Goal: Obtain resource: Download file/media

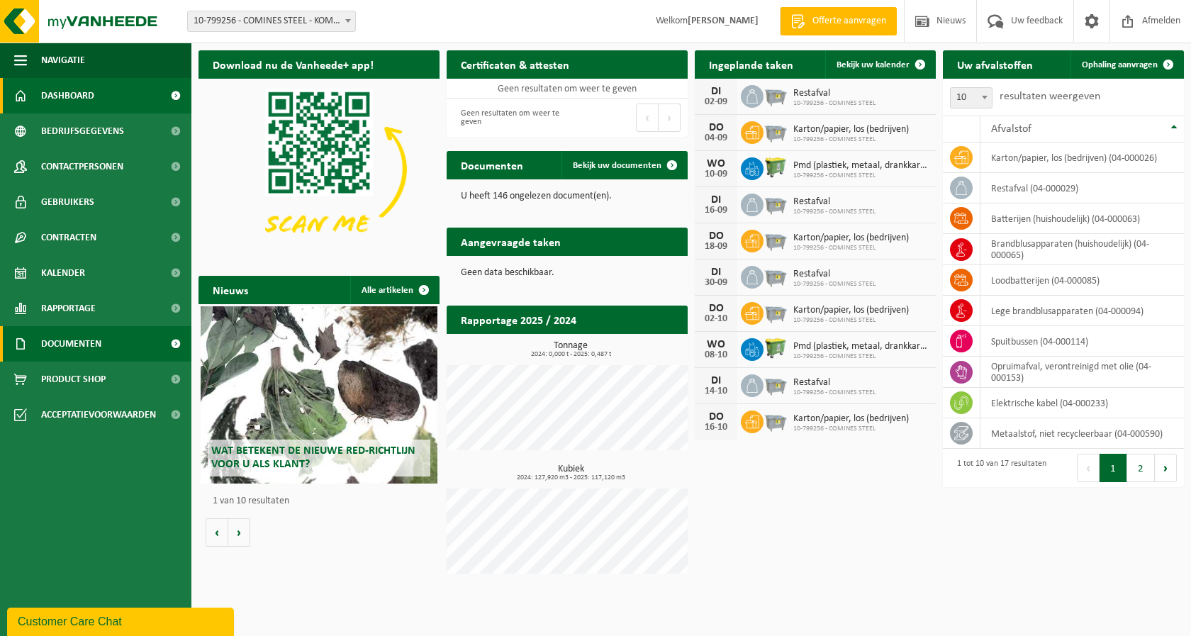
click at [84, 342] on span "Documenten" at bounding box center [71, 343] width 60 height 35
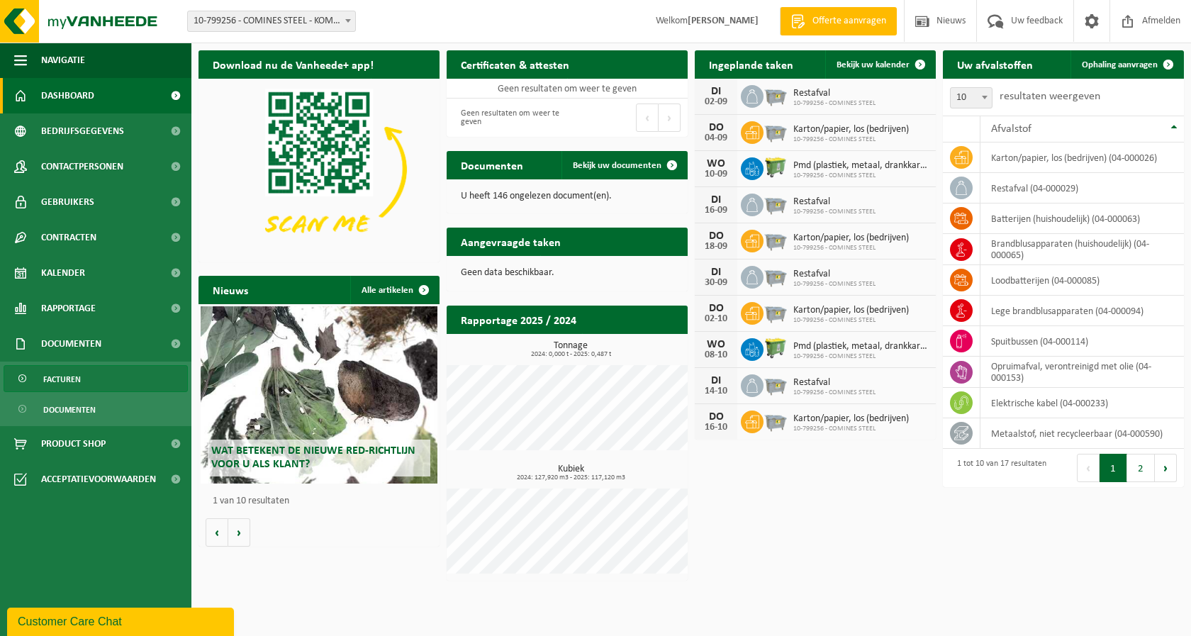
click at [69, 385] on span "Facturen" at bounding box center [62, 379] width 38 height 27
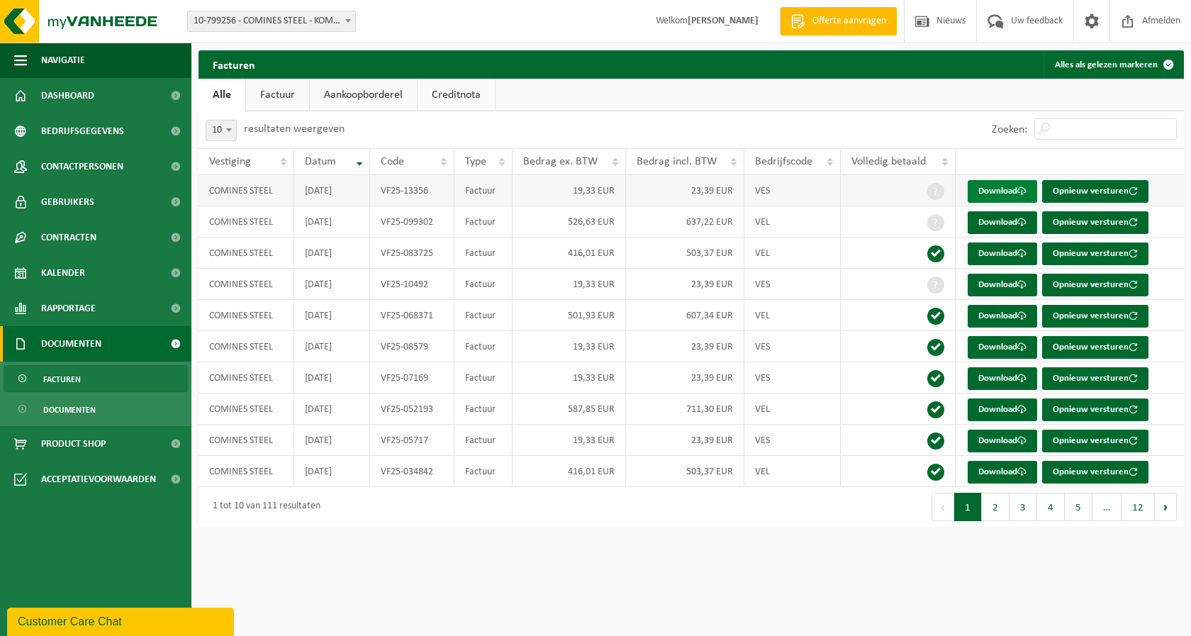
click at [977, 191] on link "Download" at bounding box center [1001, 191] width 69 height 23
click at [1001, 225] on link "Download" at bounding box center [1001, 222] width 69 height 23
click at [77, 99] on span "Dashboard" at bounding box center [67, 95] width 53 height 35
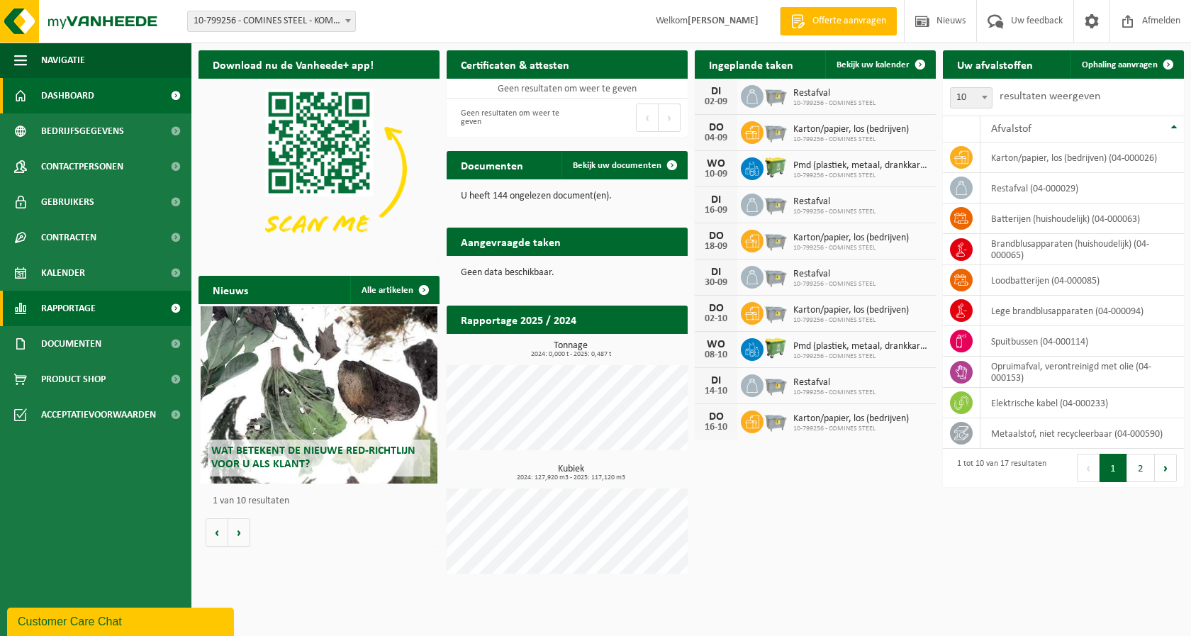
click at [96, 306] on span "Rapportage" at bounding box center [68, 308] width 55 height 35
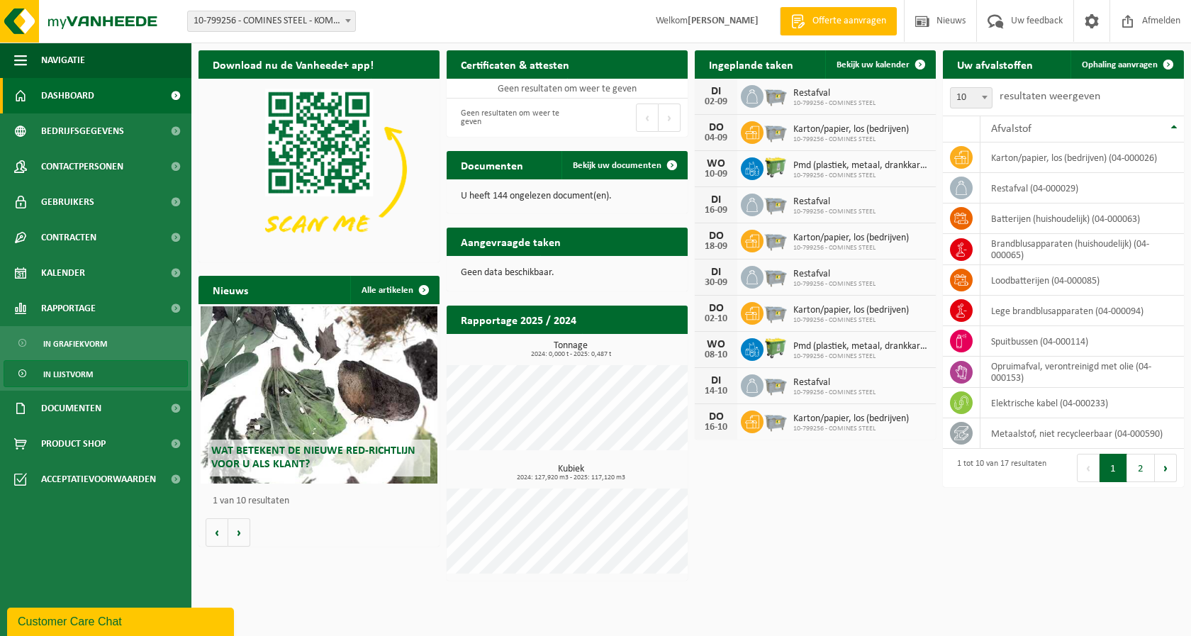
click at [106, 369] on link "In lijstvorm" at bounding box center [96, 373] width 184 height 27
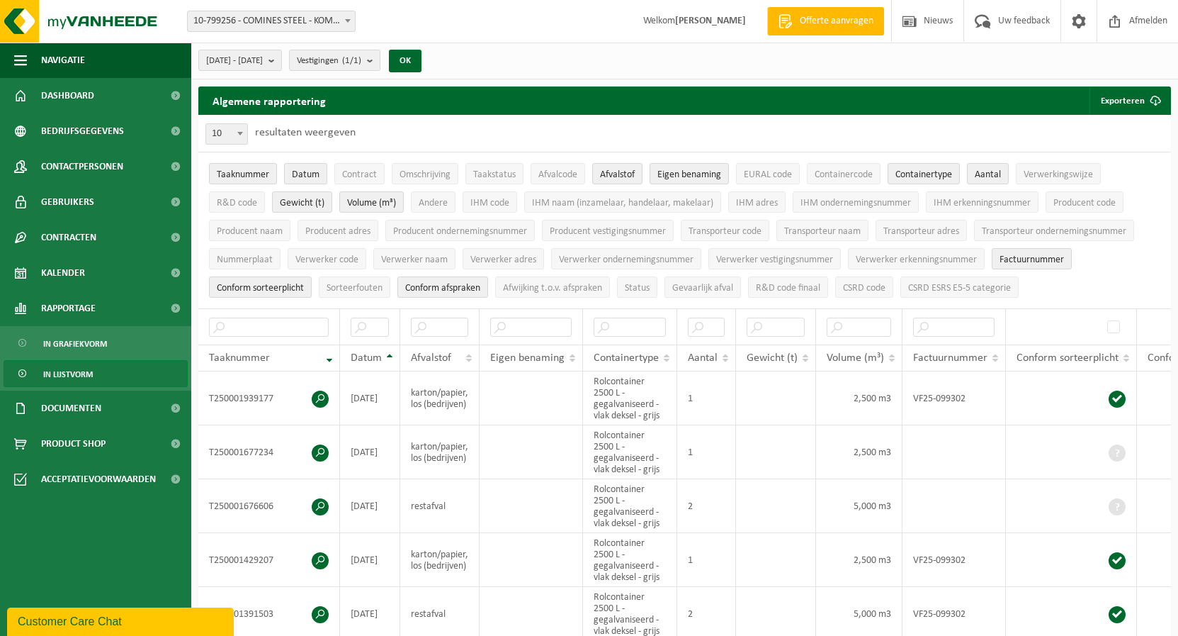
click at [244, 133] on span at bounding box center [240, 133] width 14 height 18
select select "100"
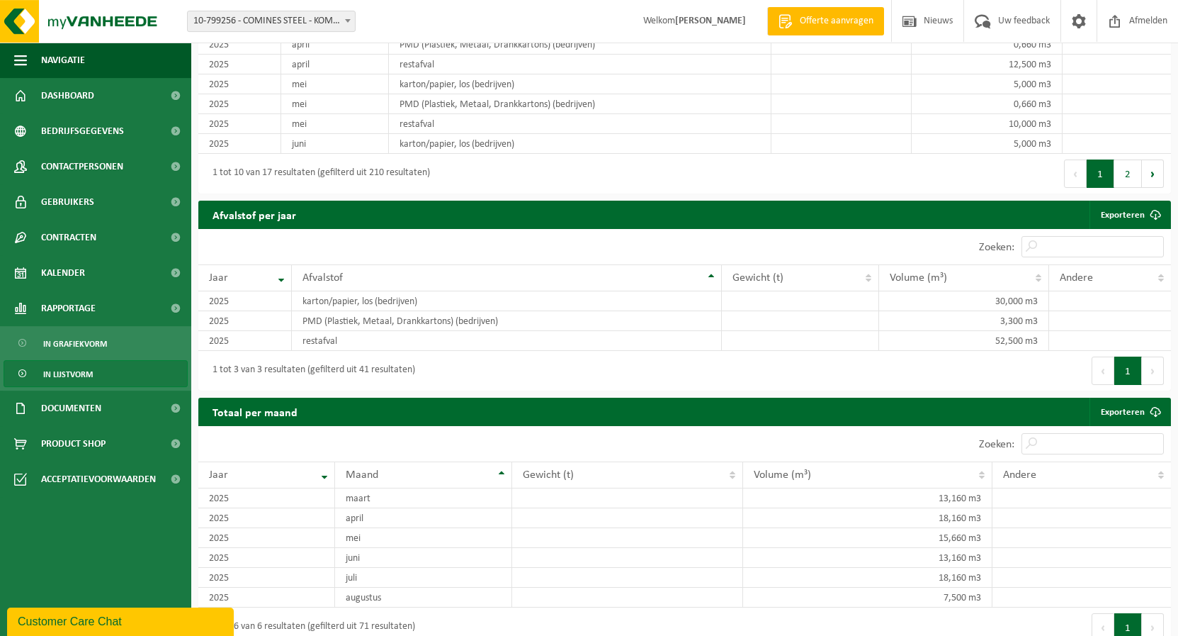
scroll to position [2398, 0]
